Goal: Task Accomplishment & Management: Complete application form

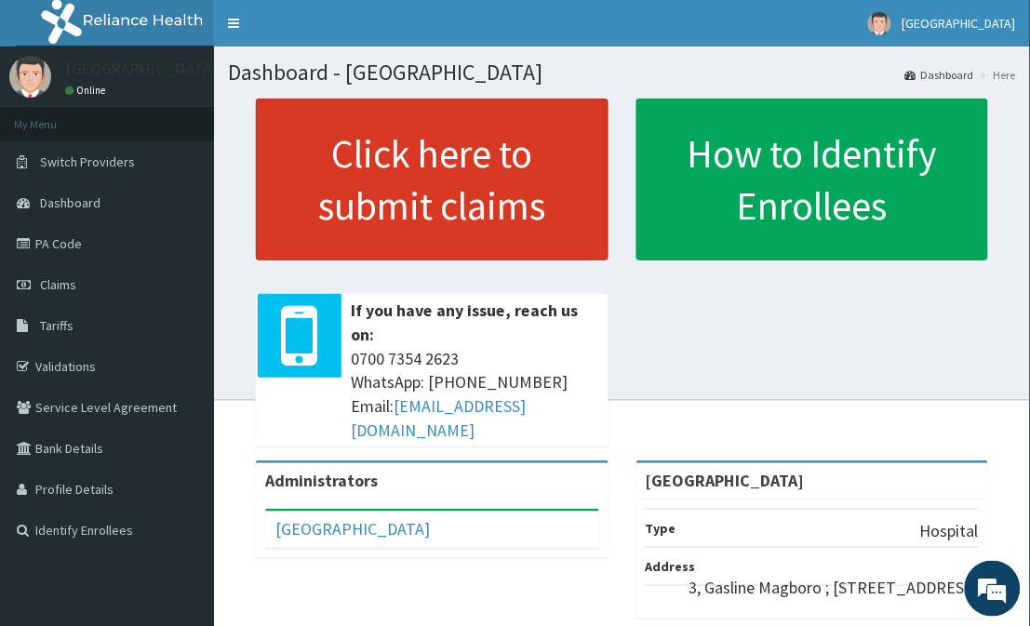
click at [407, 175] on link "Click here to submit claims" at bounding box center [432, 180] width 353 height 162
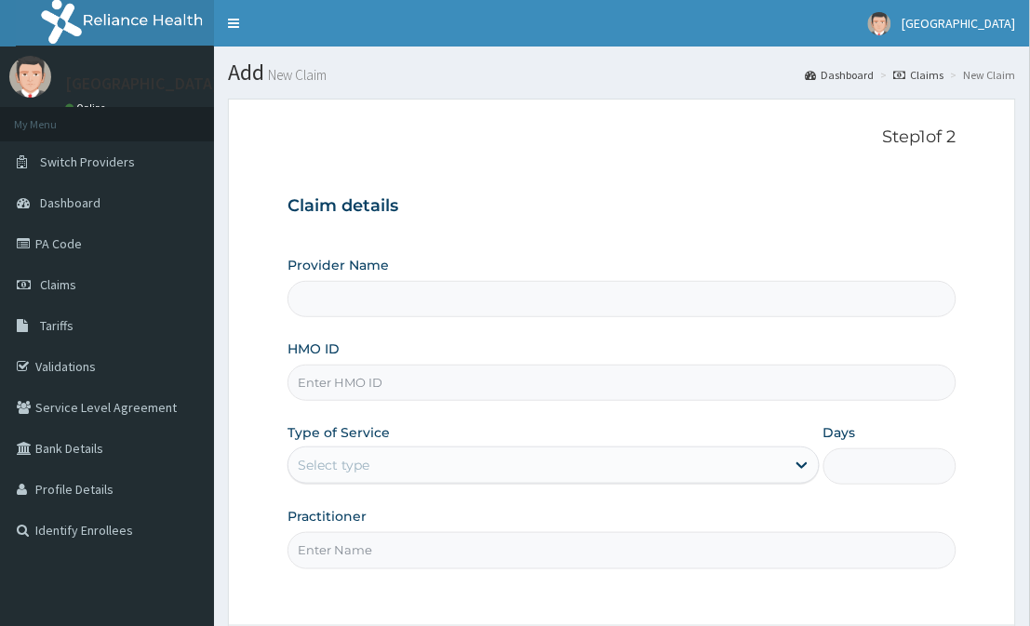
type input "[GEOGRAPHIC_DATA]"
click at [488, 381] on input "HMO ID" at bounding box center [622, 383] width 668 height 36
type input "XLO/10004/A"
click at [508, 472] on div "Select type" at bounding box center [536, 465] width 496 height 30
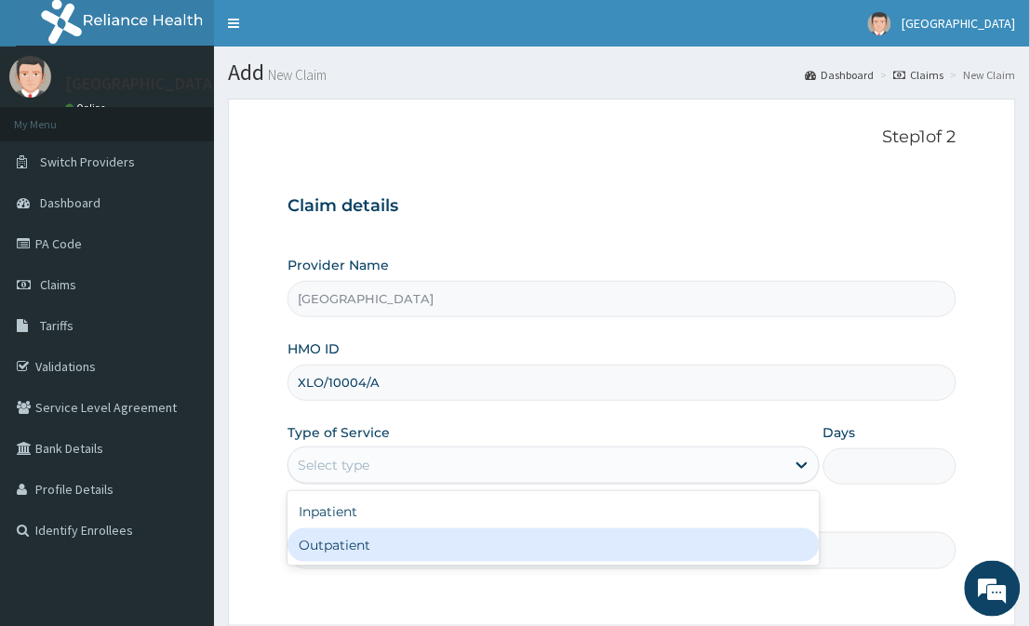
click at [514, 542] on div "Outpatient" at bounding box center [553, 544] width 531 height 33
type input "1"
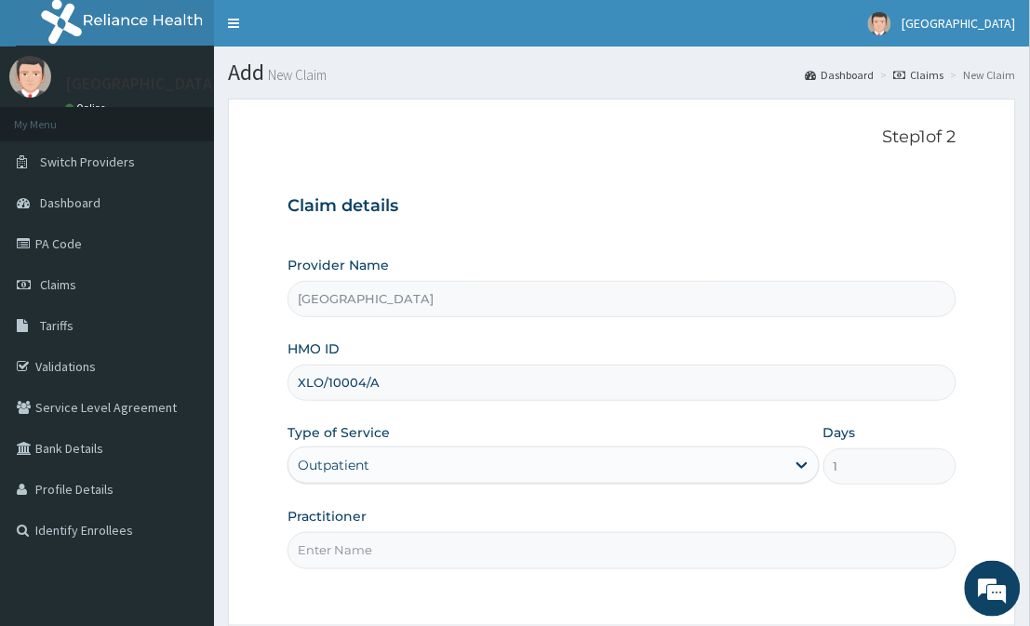
click at [514, 542] on input "Practitioner" at bounding box center [622, 550] width 668 height 36
type input "Dr Adetayo"
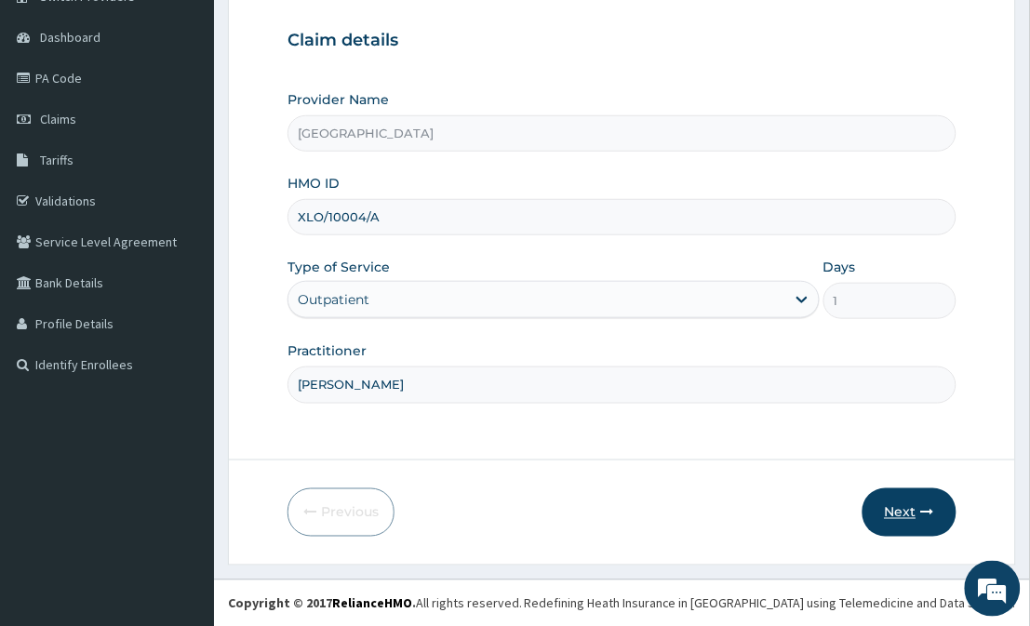
click at [914, 510] on button "Next" at bounding box center [910, 512] width 94 height 48
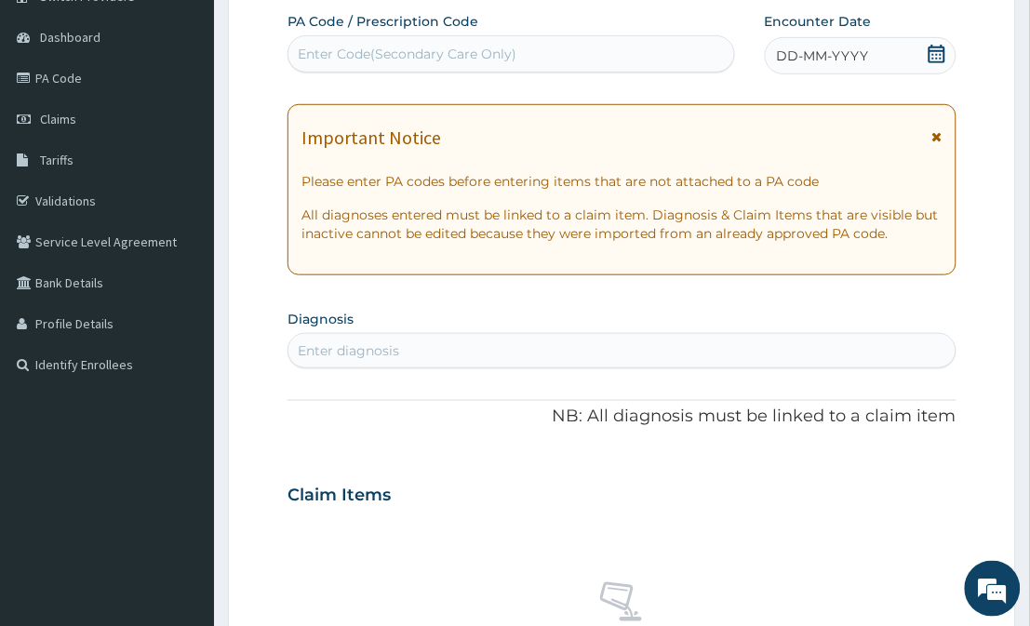
click at [933, 52] on icon at bounding box center [937, 54] width 19 height 19
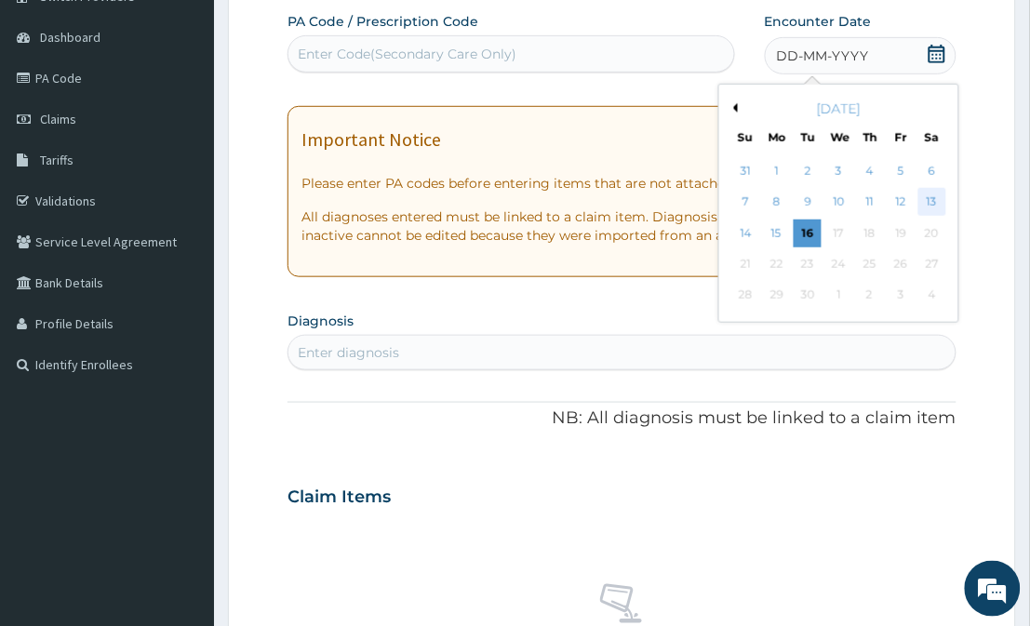
click at [922, 197] on div "13" at bounding box center [931, 203] width 28 height 28
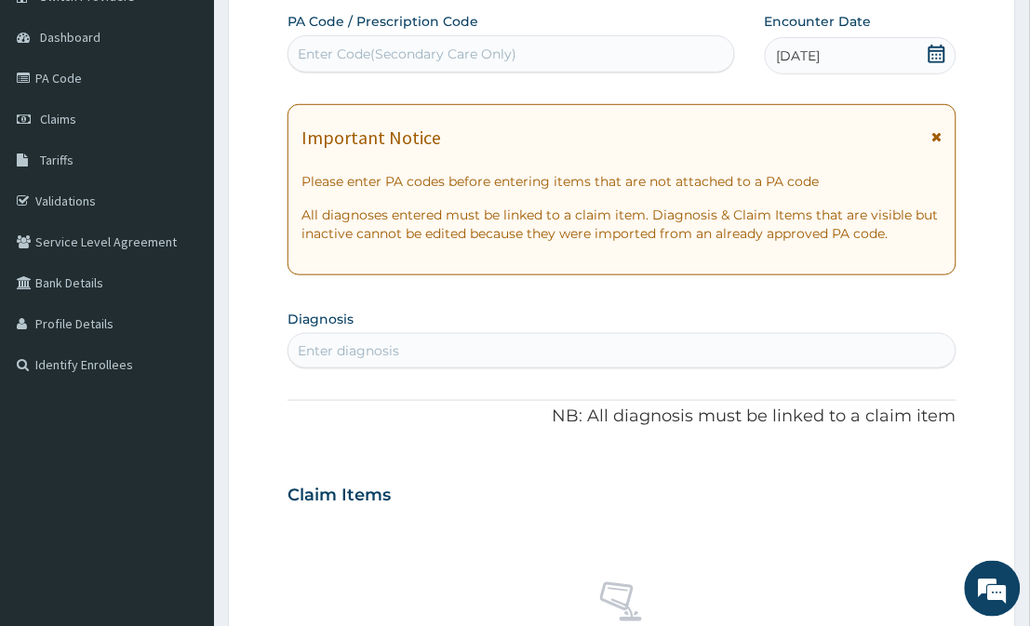
click at [724, 358] on div "Enter diagnosis" at bounding box center [621, 351] width 666 height 30
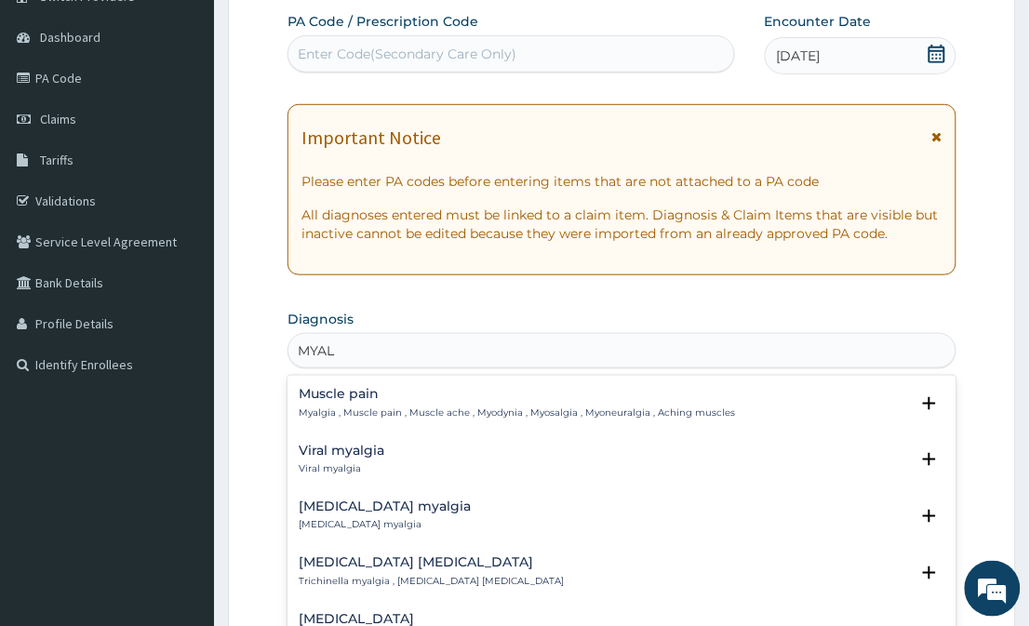
type input "MYALG"
click at [370, 403] on div "Muscle pain Myalgia , Muscle pain , Muscle ache , Myodynia , Myosalgia , Myoneu…" at bounding box center [517, 403] width 436 height 33
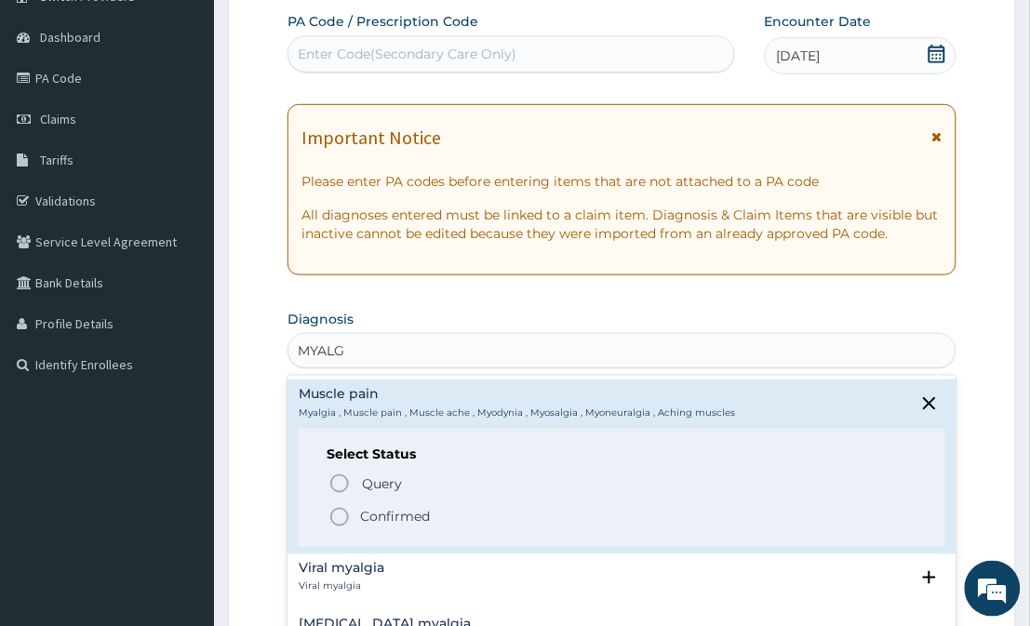
click at [347, 513] on circle "status option filled" at bounding box center [339, 517] width 17 height 17
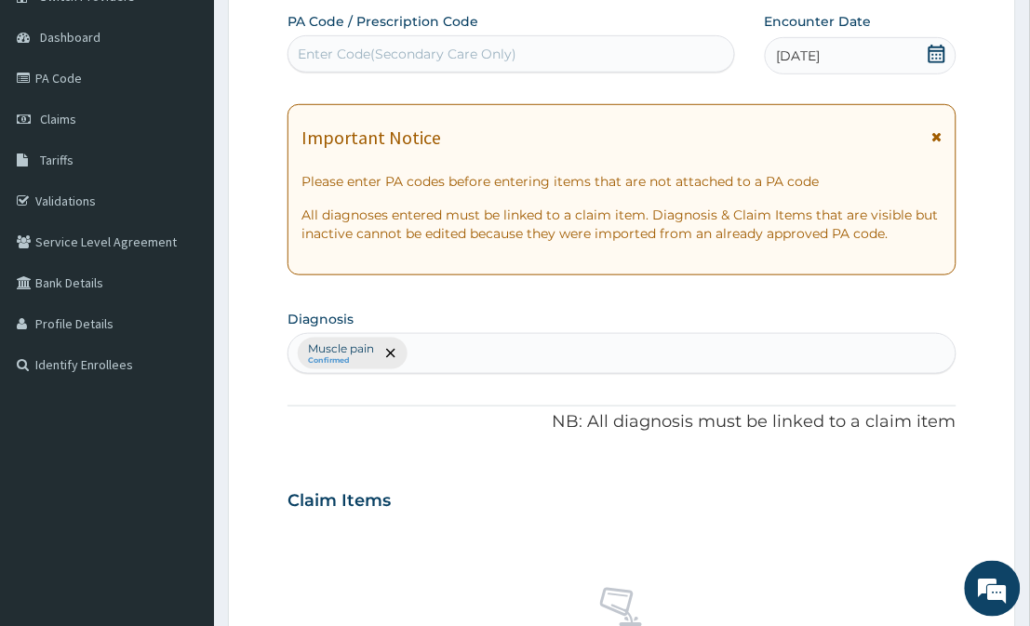
scroll to position [714, 0]
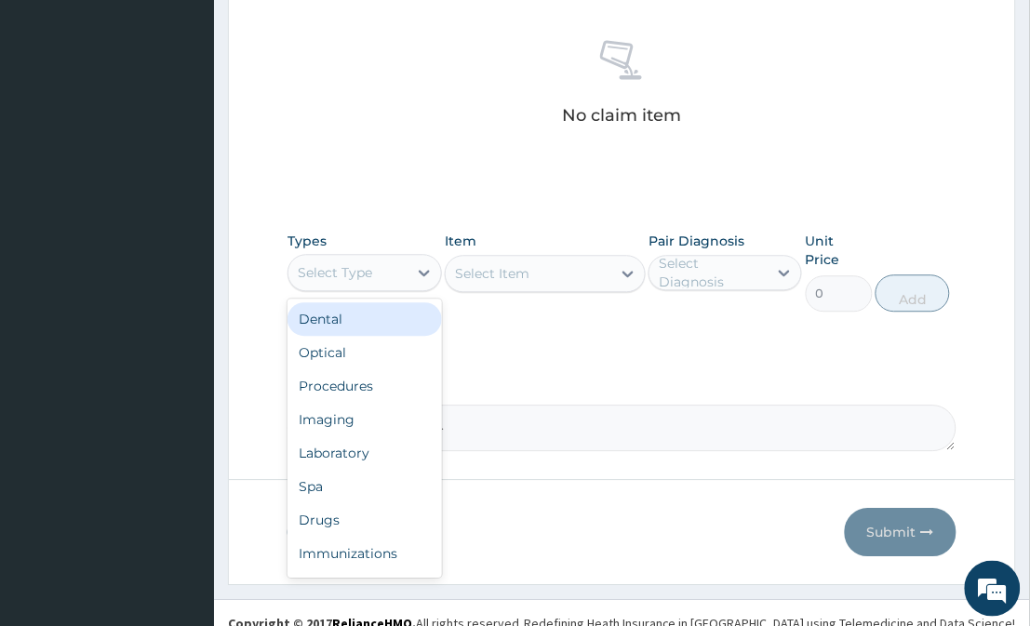
click at [365, 276] on div "Select Type" at bounding box center [335, 272] width 74 height 19
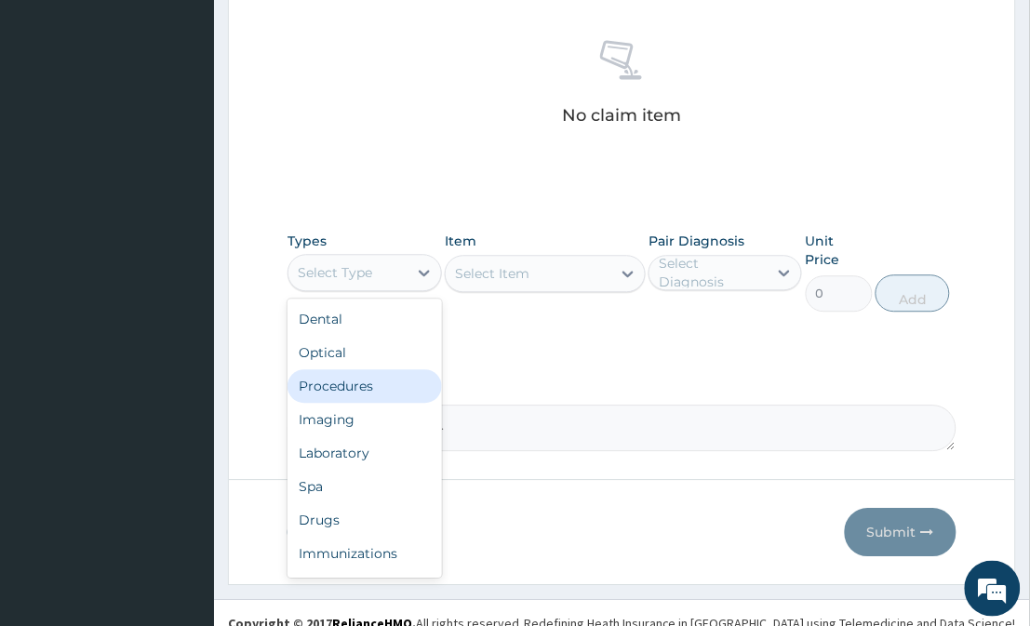
click at [375, 392] on div "Procedures" at bounding box center [365, 385] width 154 height 33
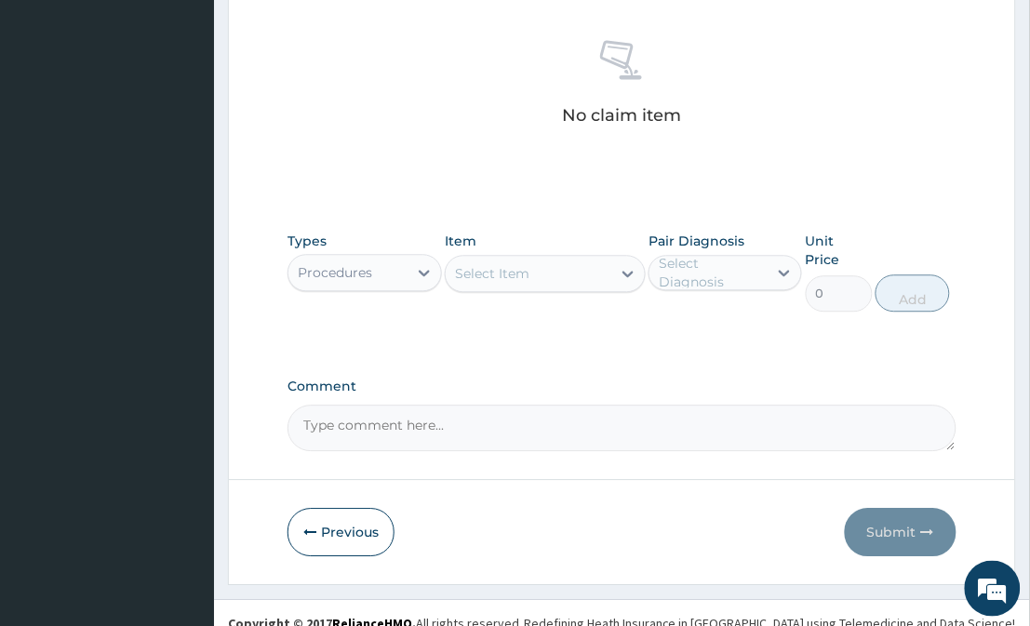
click at [622, 277] on icon at bounding box center [628, 273] width 19 height 19
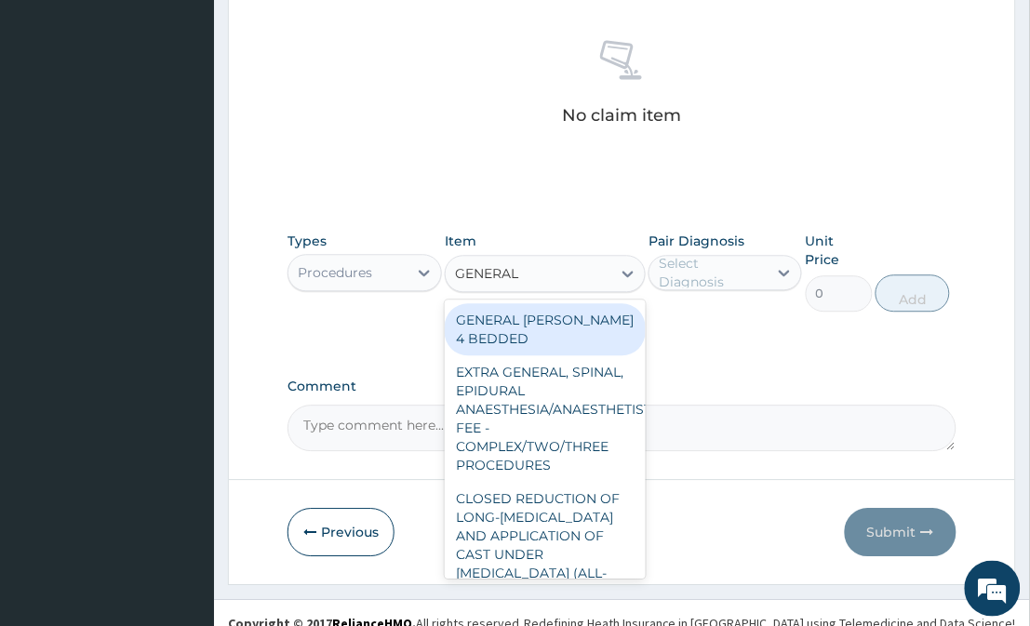
type input "GENERAL P"
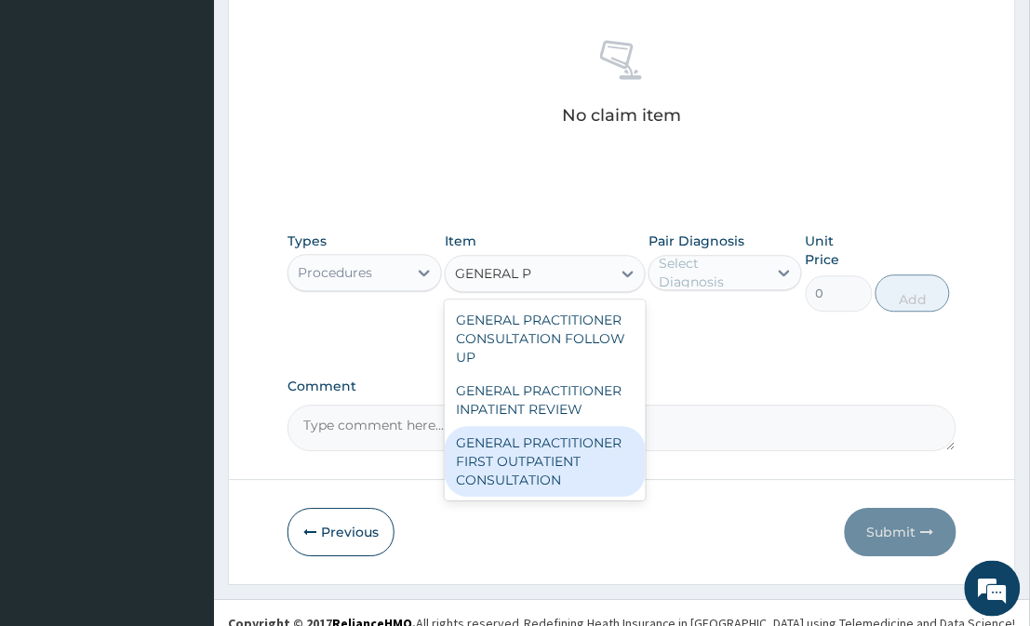
click at [581, 445] on div "GENERAL PRACTITIONER FIRST OUTPATIENT CONSULTATION" at bounding box center [545, 461] width 200 height 71
type input "3750"
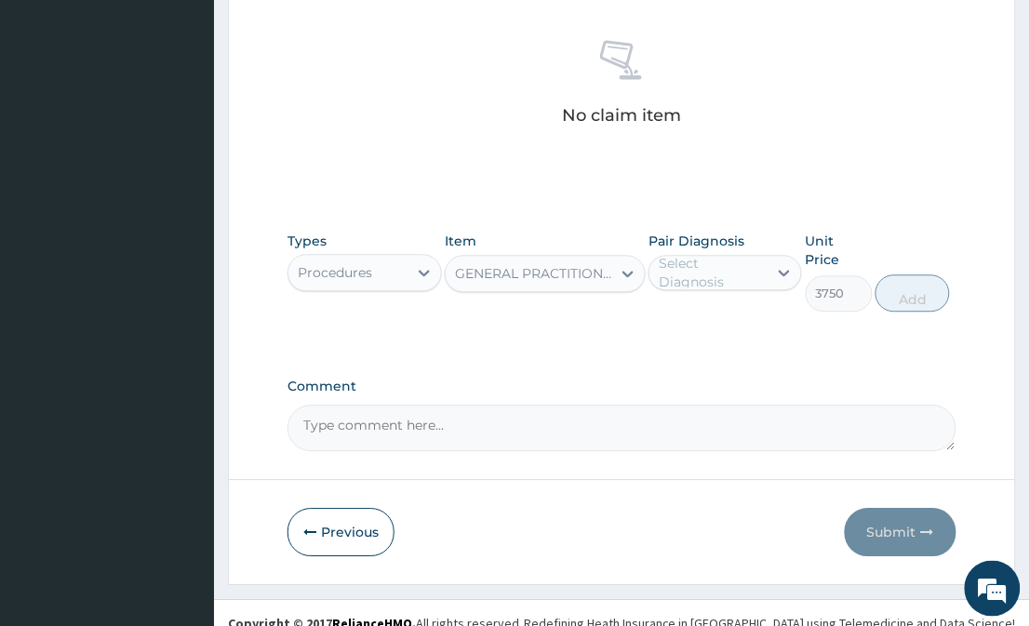
click at [741, 257] on div "Select Diagnosis" at bounding box center [712, 272] width 107 height 37
click at [742, 330] on div "Muscle pain" at bounding box center [726, 320] width 154 height 38
checkbox input "true"
click at [909, 274] on button "Add" at bounding box center [913, 292] width 74 height 37
type input "0"
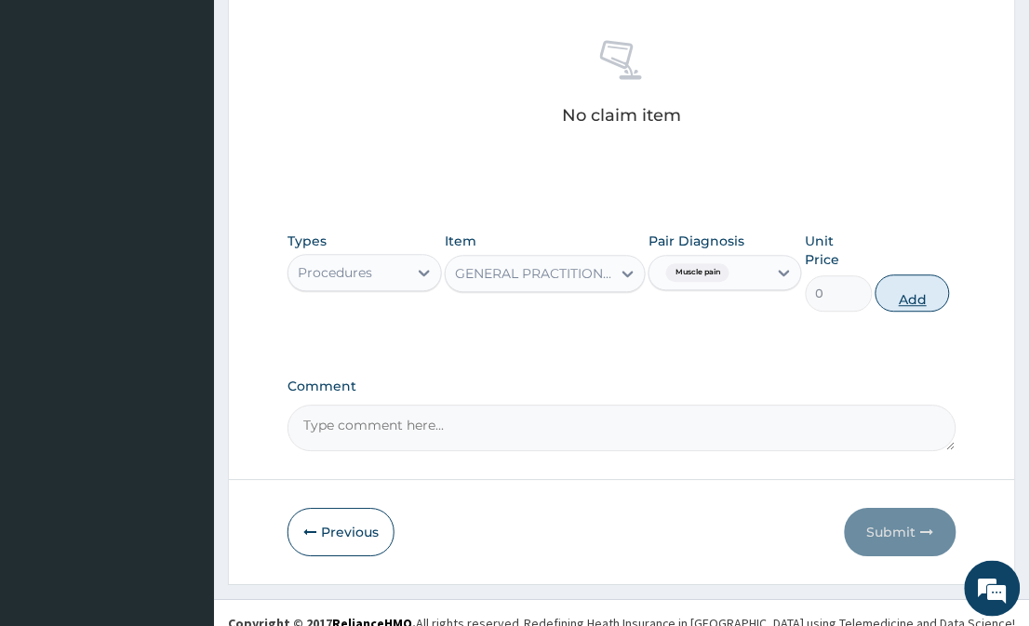
scroll to position [649, 0]
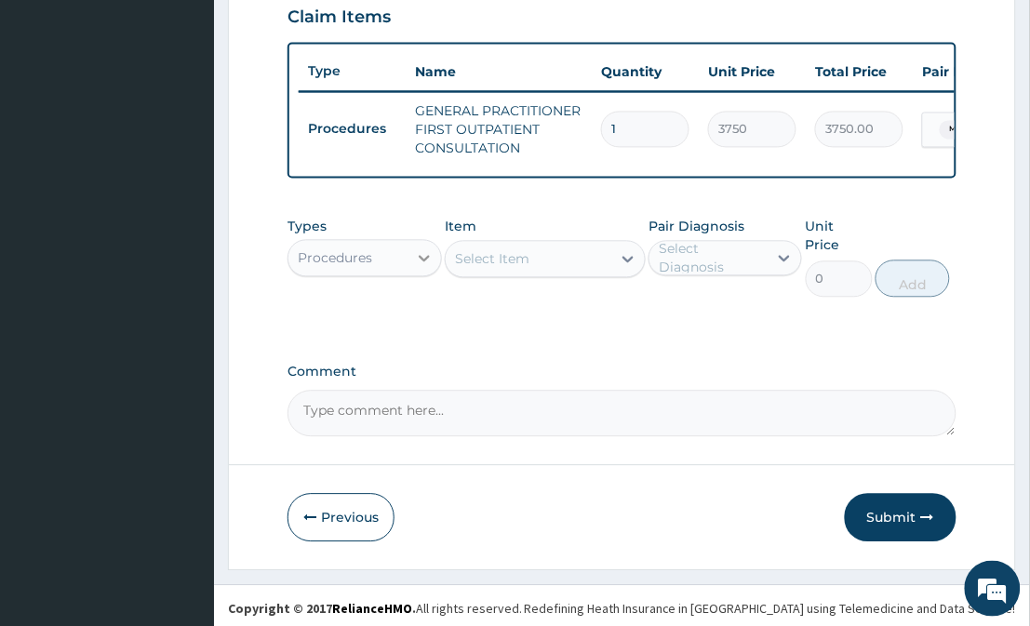
click at [413, 267] on div at bounding box center [424, 258] width 33 height 33
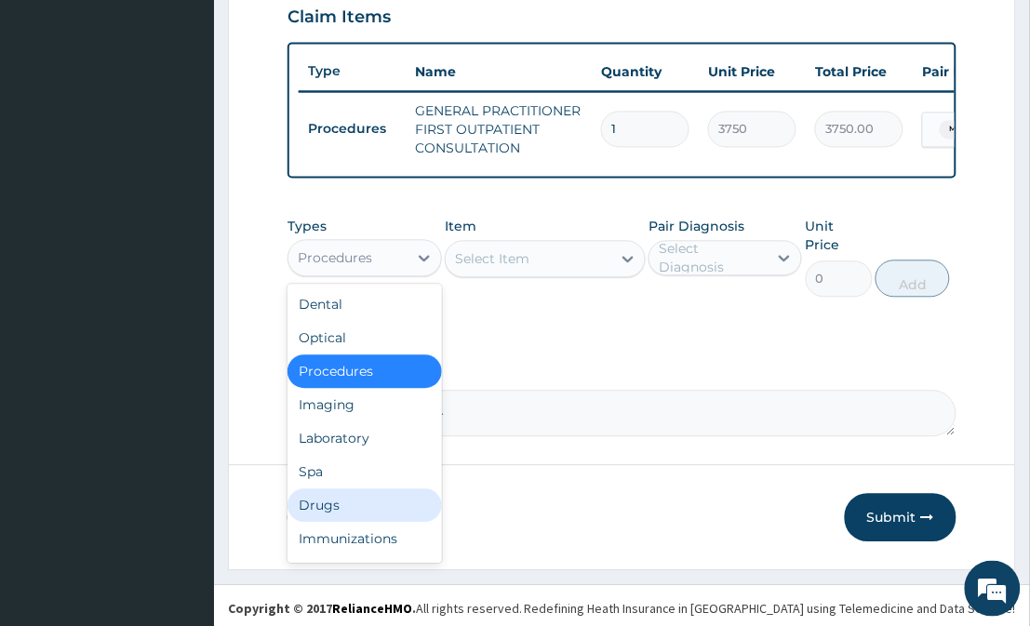
click at [419, 521] on div "Drugs" at bounding box center [365, 505] width 154 height 33
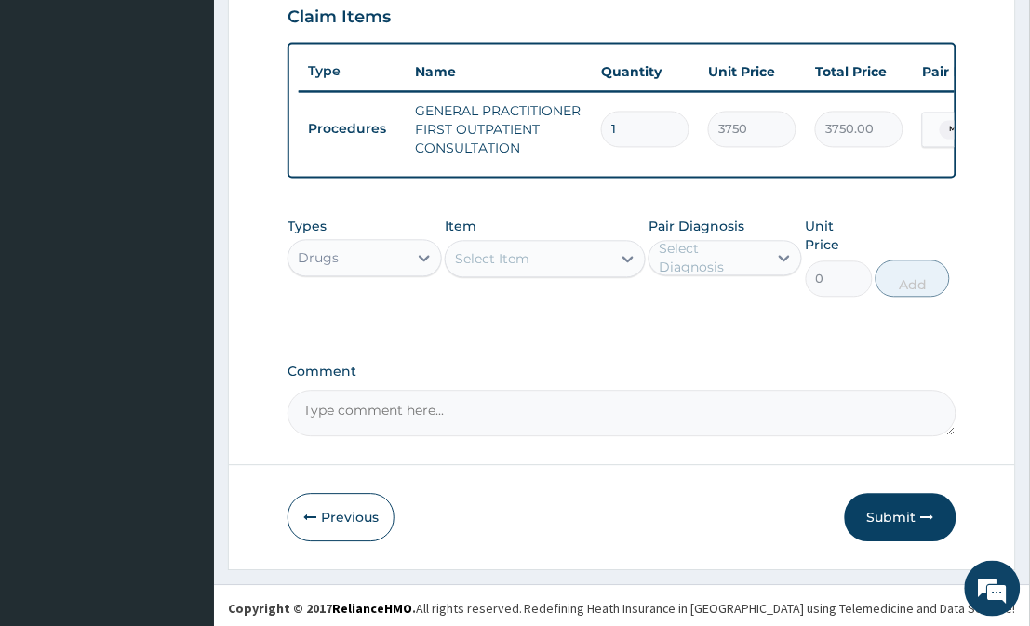
click at [619, 269] on icon at bounding box center [628, 259] width 19 height 19
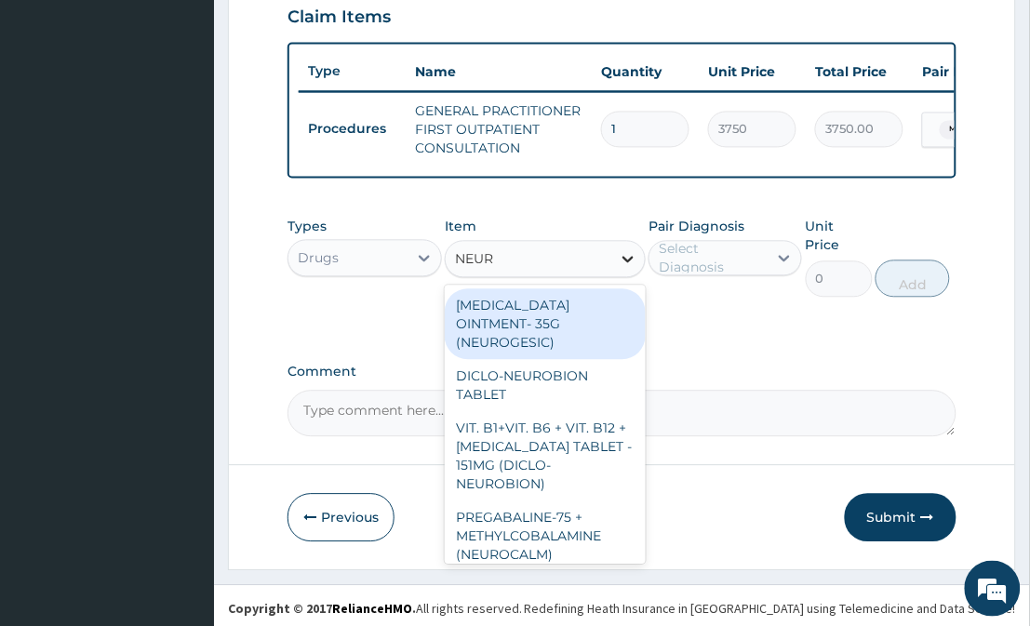
type input "NEURO"
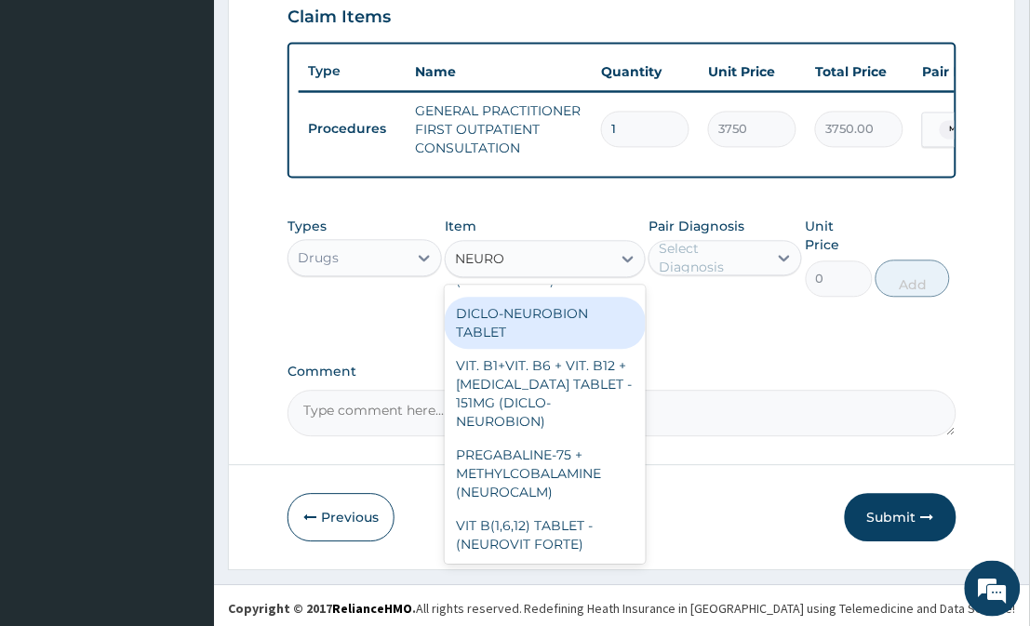
scroll to position [0, 0]
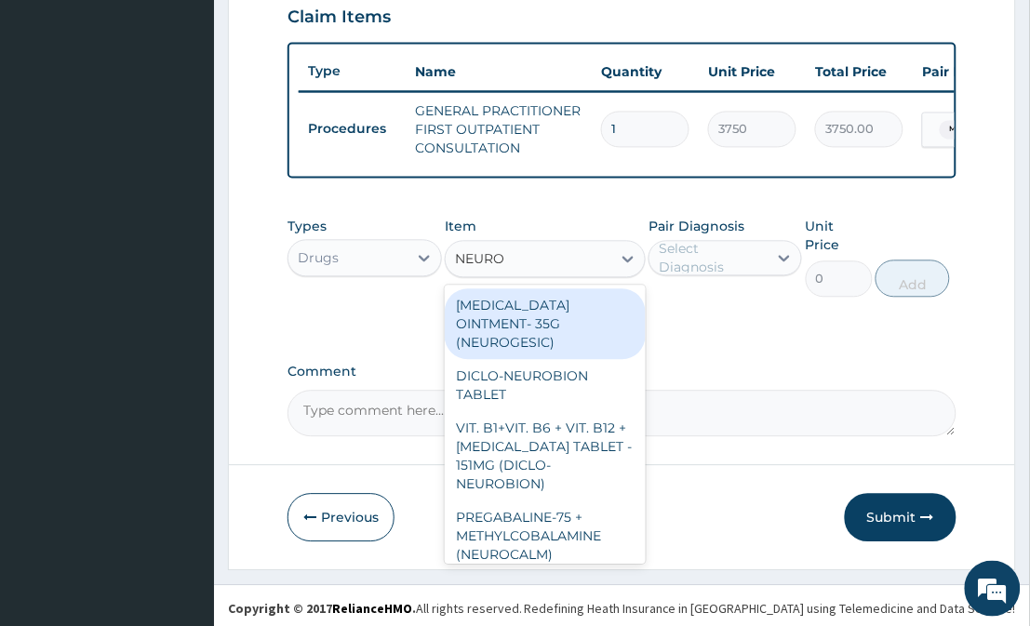
click at [577, 341] on div "METHYL SALICYLATE OINTMENT- 35G (NEUROGESIC)" at bounding box center [545, 324] width 200 height 71
type input "1400"
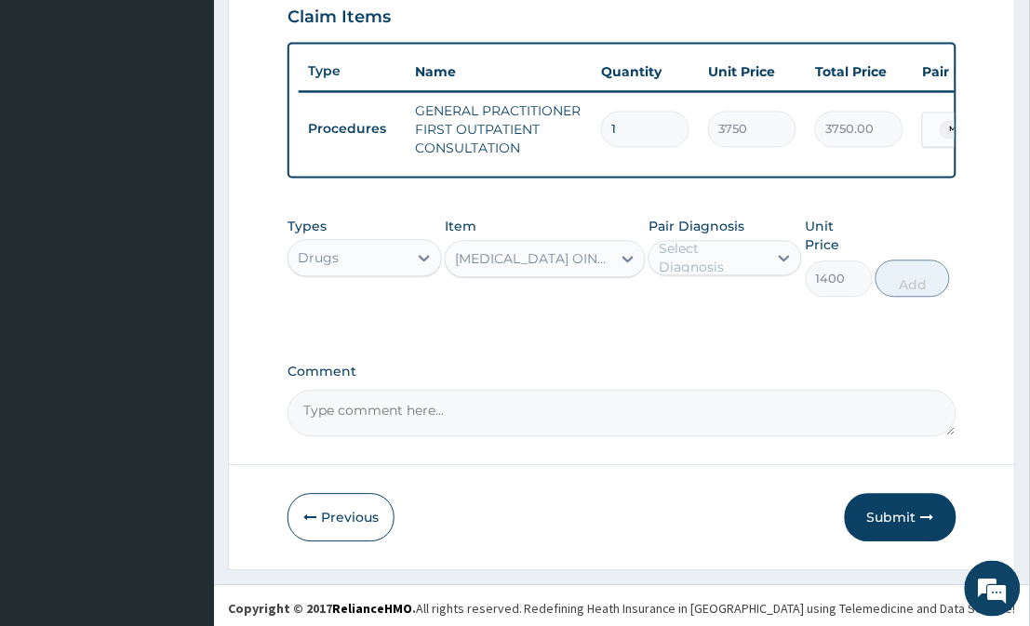
click at [681, 277] on div "Select Diagnosis" at bounding box center [712, 258] width 107 height 37
click at [681, 310] on label "Muscle pain" at bounding box center [719, 304] width 80 height 19
checkbox input "true"
click at [897, 284] on button "Add" at bounding box center [913, 279] width 74 height 37
type input "0"
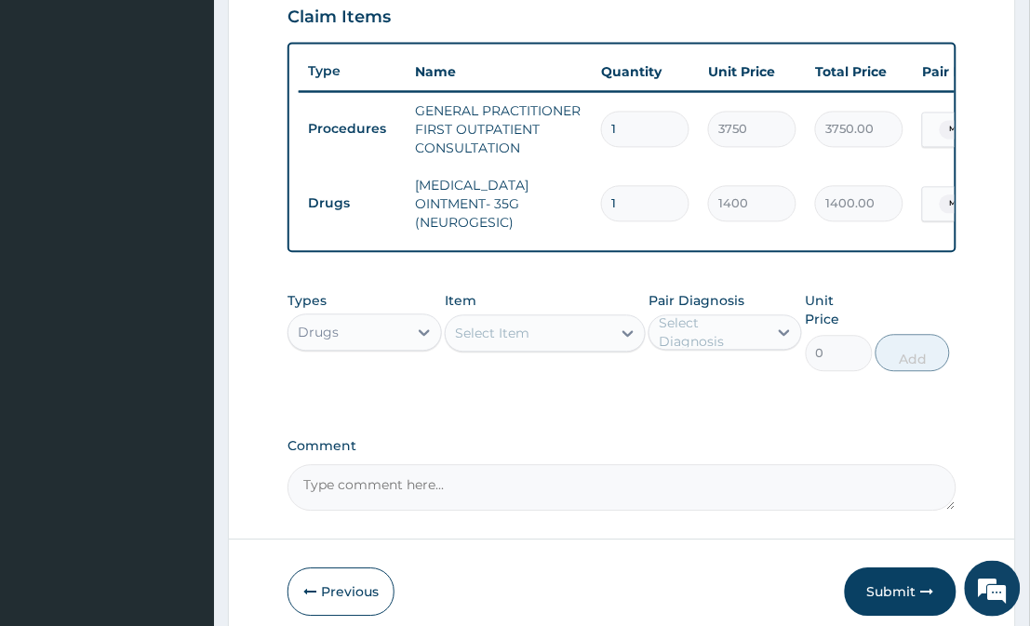
click at [488, 343] on div "Select Item" at bounding box center [492, 334] width 74 height 19
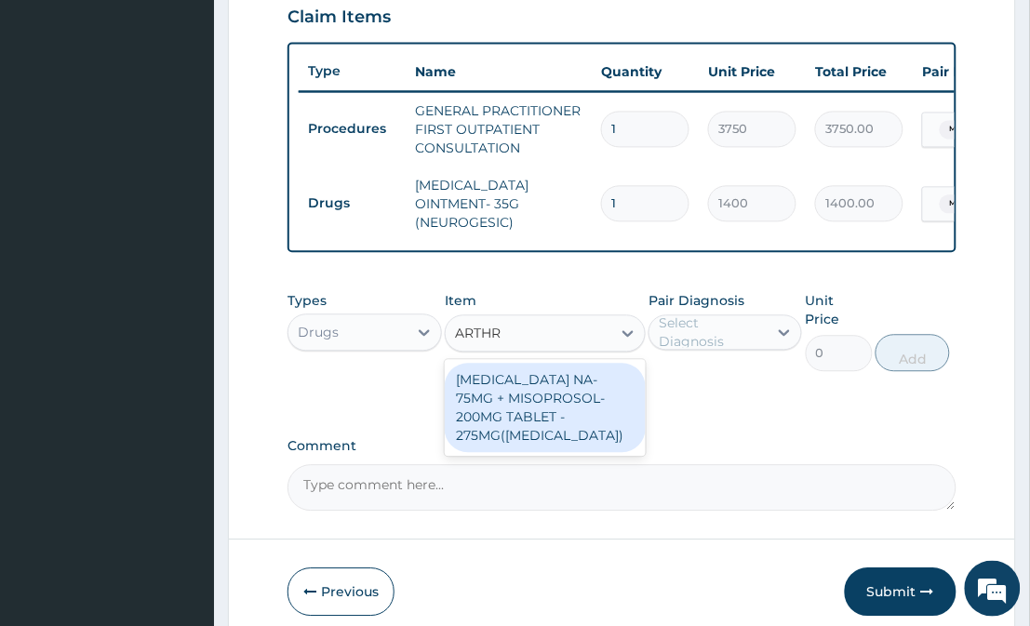
type input "ARTHRO"
click at [493, 412] on div "DICLOFENAC NA-75MG + MISOPROSOL-200MG TABLET - 275MG(ARTHROTEC)" at bounding box center [545, 408] width 200 height 89
type input "280"
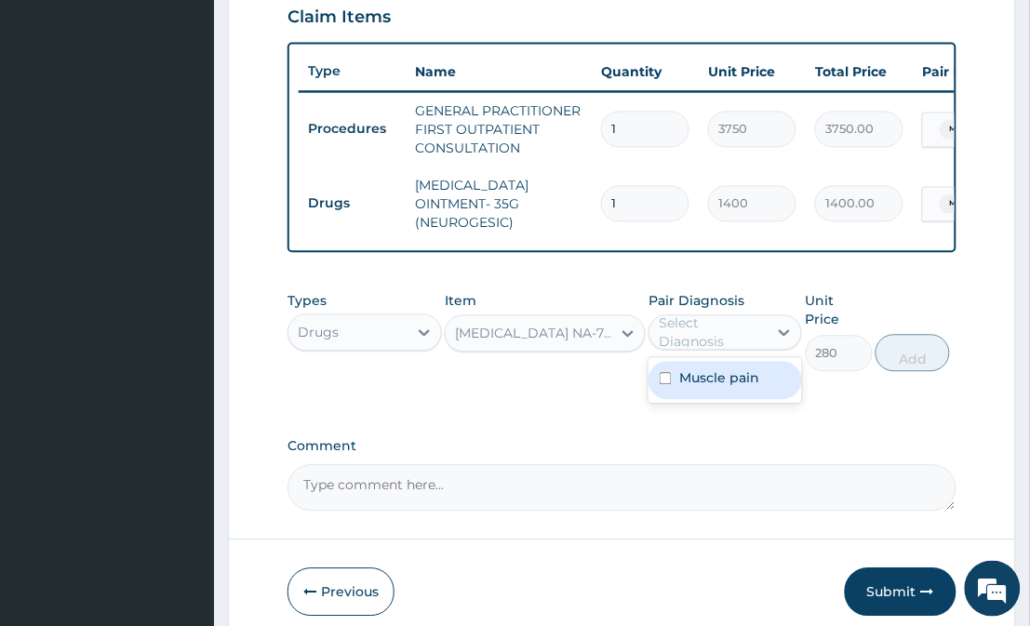
click at [705, 346] on div "Select Diagnosis" at bounding box center [712, 332] width 107 height 37
click at [709, 400] on div "Muscle pain" at bounding box center [726, 381] width 154 height 38
checkbox input "true"
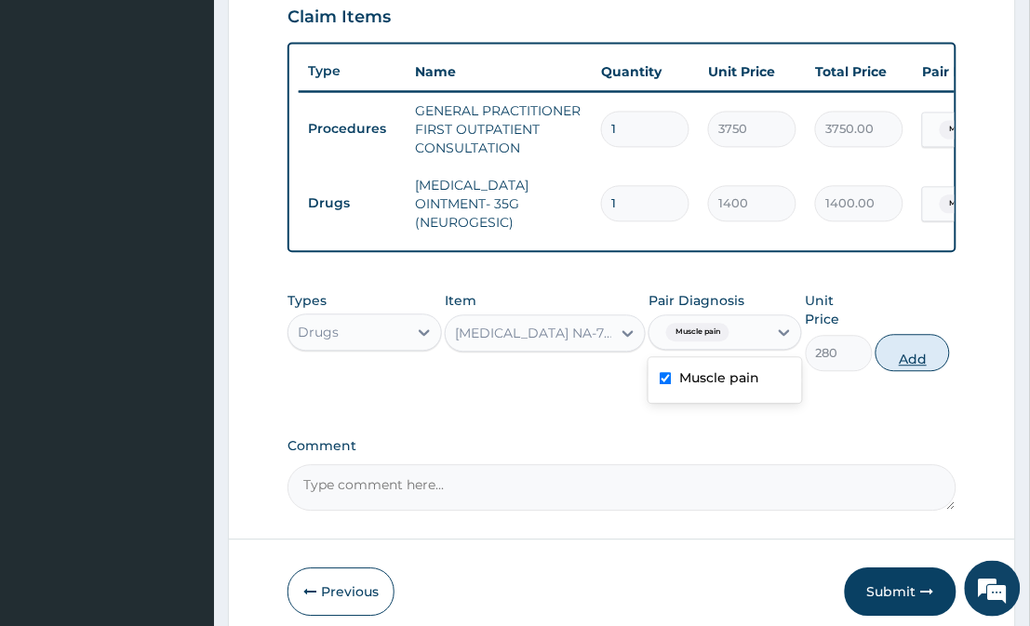
click at [899, 347] on button "Add" at bounding box center [913, 353] width 74 height 37
type input "0"
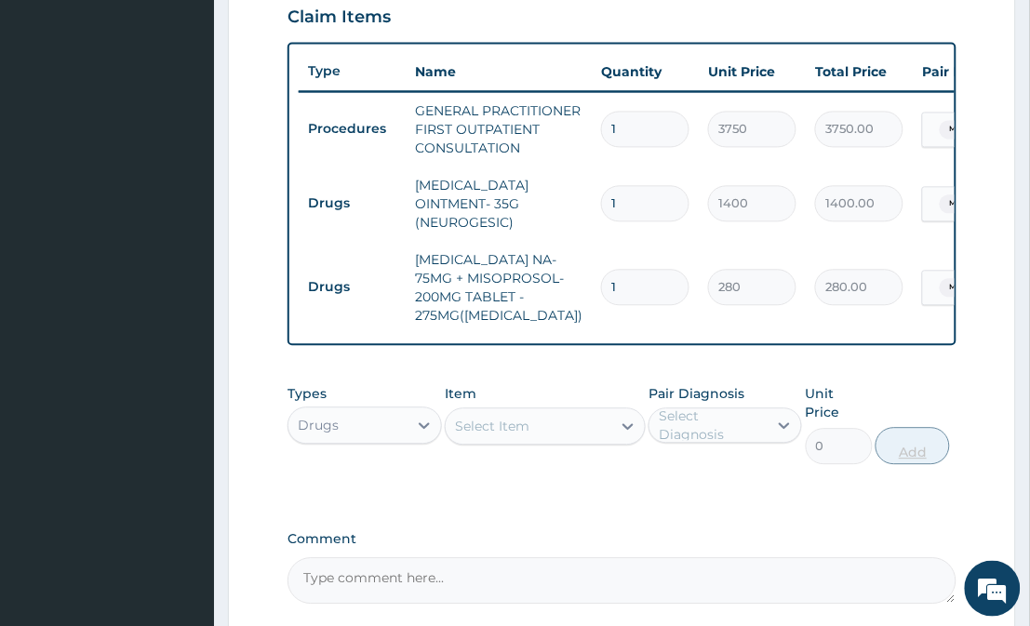
type input "10"
type input "2800.00"
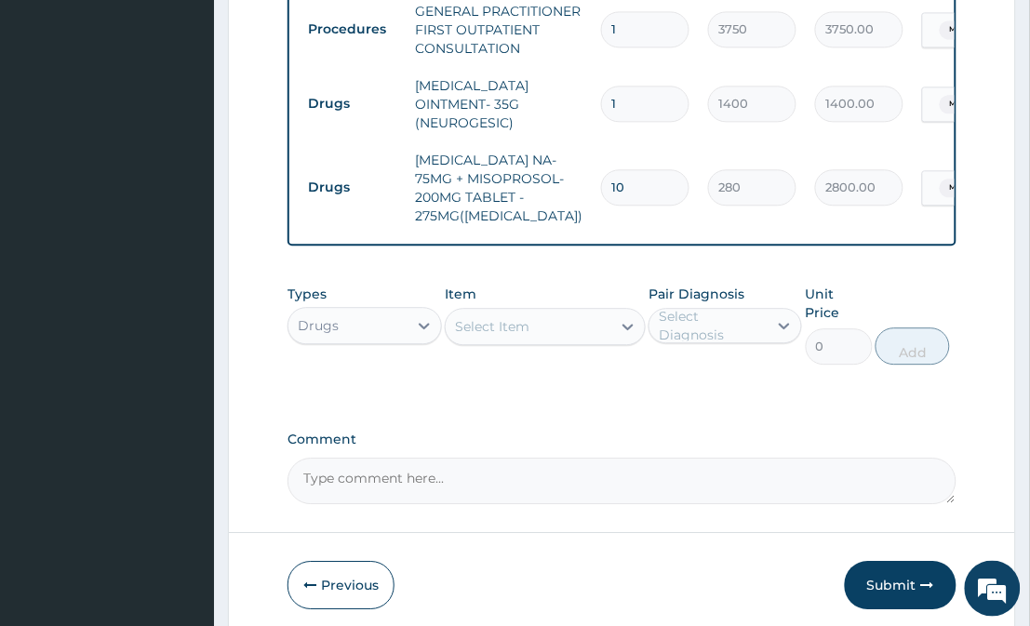
scroll to position [817, 0]
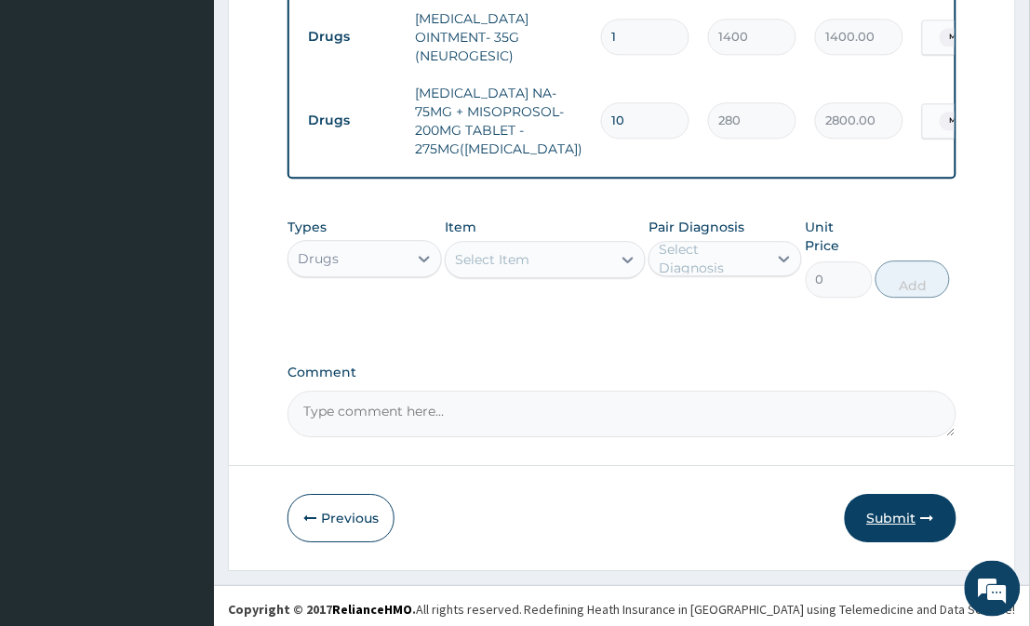
type input "10"
click at [897, 510] on button "Submit" at bounding box center [901, 518] width 112 height 48
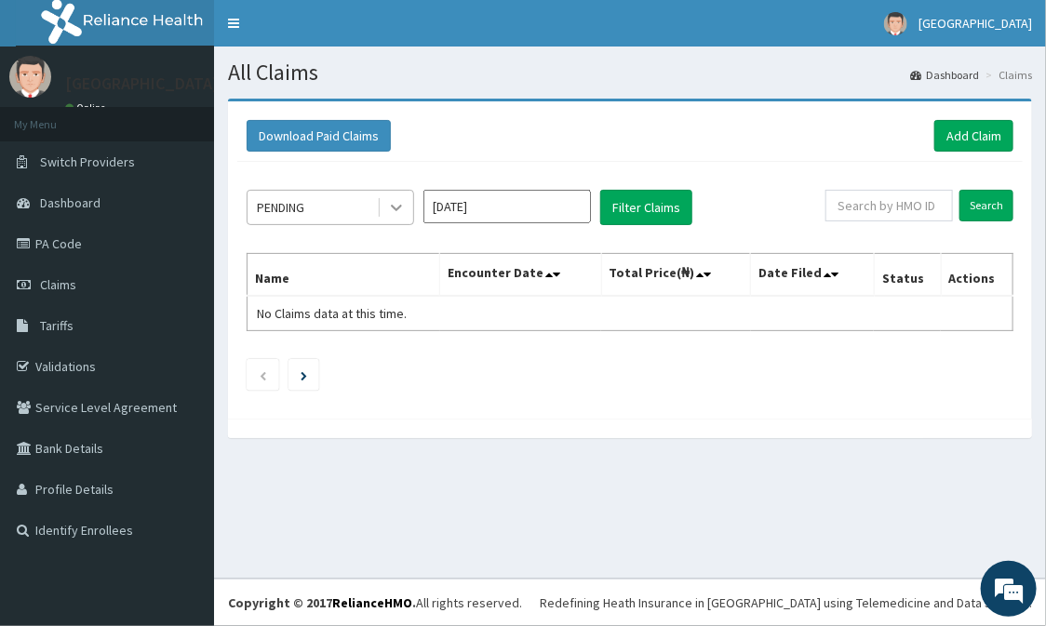
click at [395, 217] on div at bounding box center [396, 207] width 33 height 33
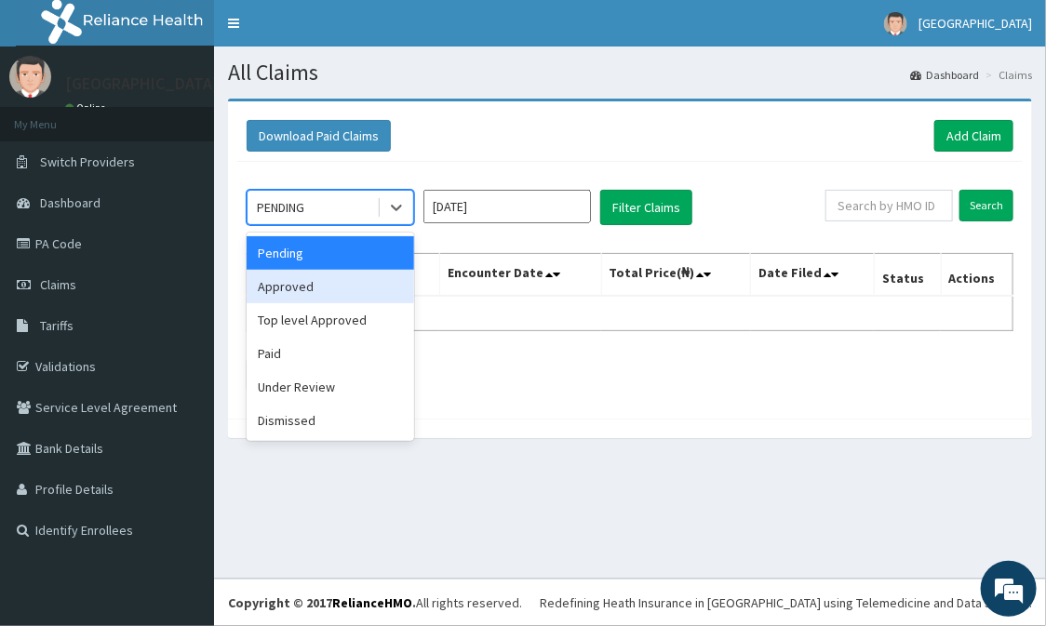
click at [382, 274] on div "Approved" at bounding box center [330, 286] width 167 height 33
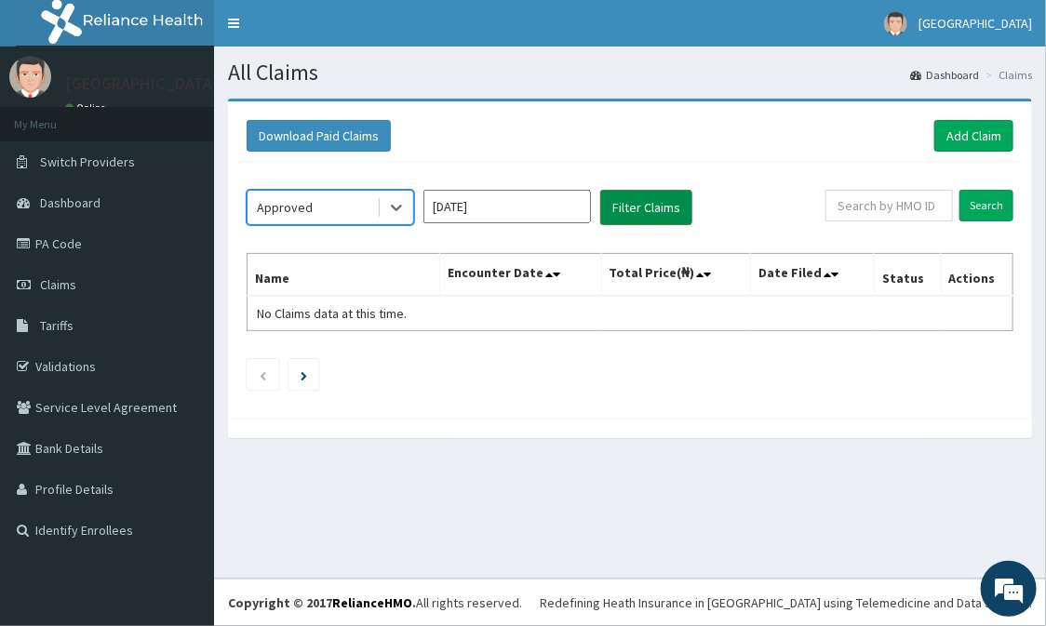
click at [629, 215] on button "Filter Claims" at bounding box center [646, 207] width 92 height 35
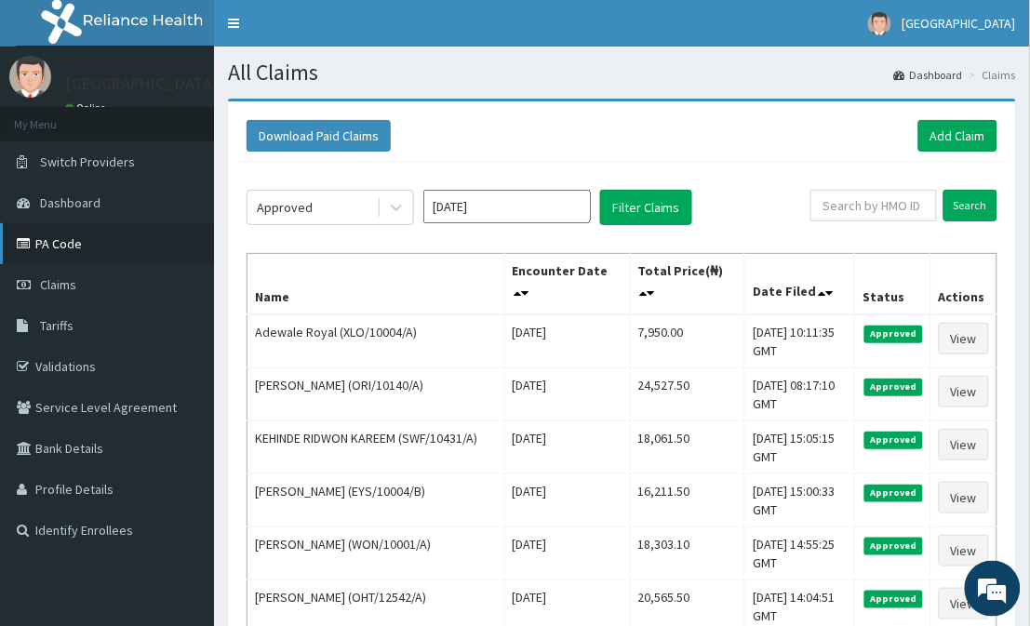
click at [135, 248] on link "PA Code" at bounding box center [107, 243] width 214 height 41
